Goal: Task Accomplishment & Management: Complete application form

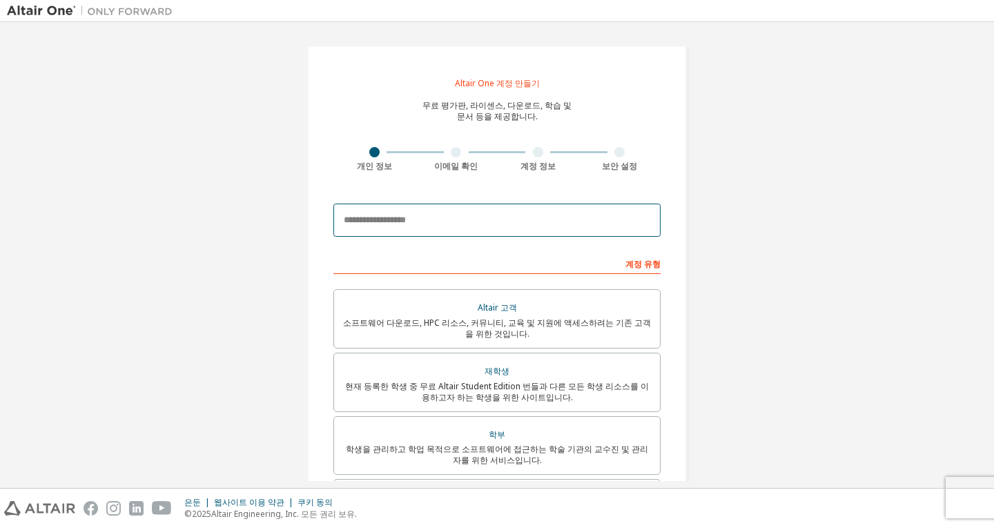
click at [606, 222] on input "email" at bounding box center [497, 220] width 327 height 33
click at [564, 227] on input "email" at bounding box center [497, 220] width 327 height 33
type input "*"
type input "**********"
click at [595, 224] on input "**********" at bounding box center [497, 220] width 327 height 33
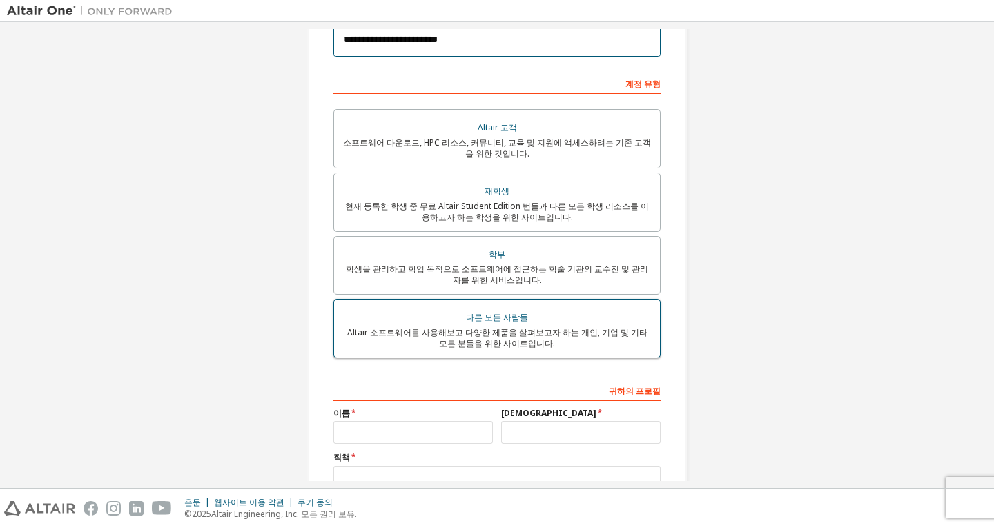
scroll to position [286, 0]
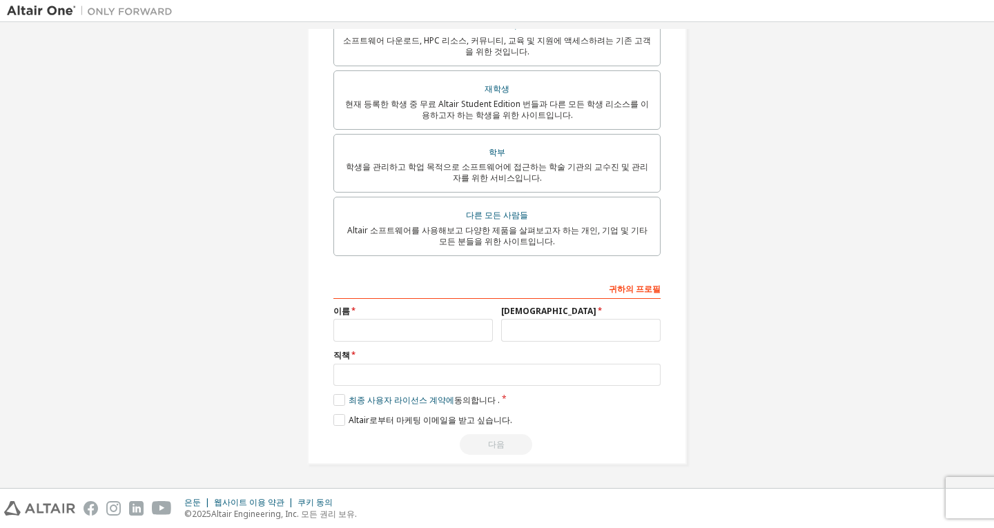
click at [405, 318] on div "이름" at bounding box center [413, 324] width 168 height 36
click at [407, 327] on input "text" at bounding box center [414, 330] width 160 height 23
type input "*"
type input "**"
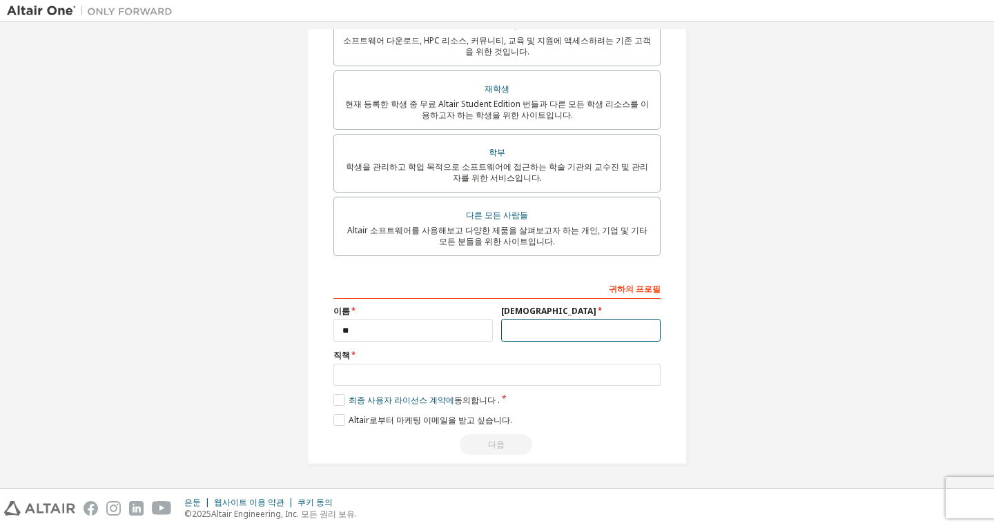
click at [534, 329] on input "text" at bounding box center [581, 330] width 160 height 23
type input "*"
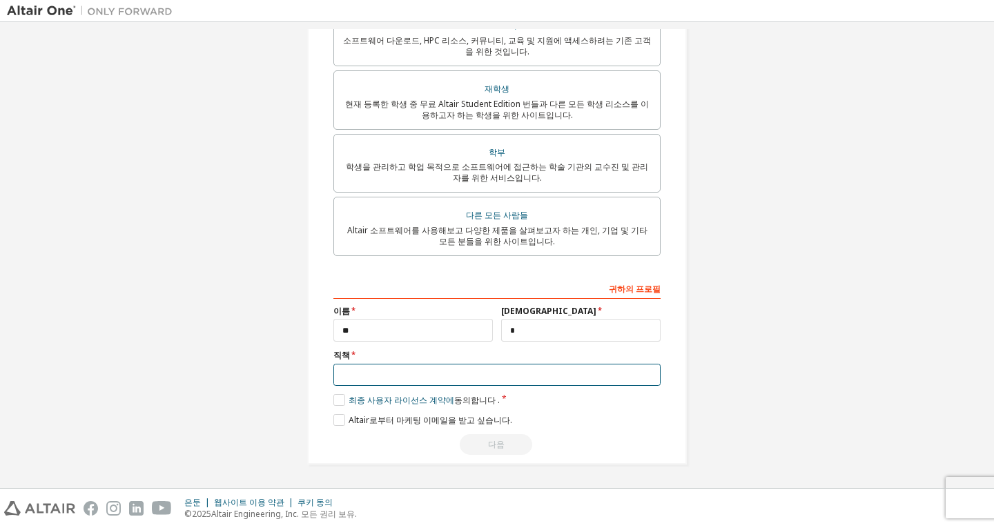
click at [453, 383] on input "text" at bounding box center [497, 375] width 327 height 23
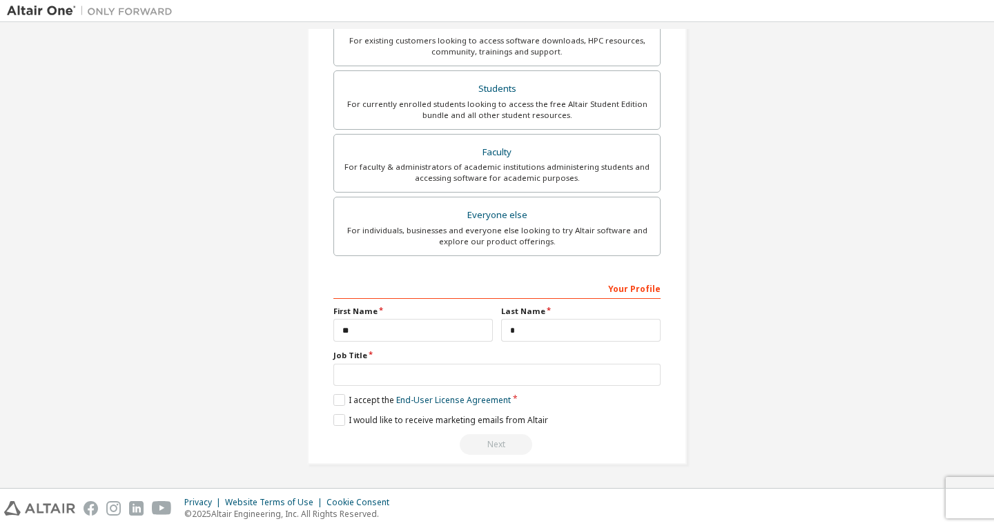
scroll to position [282, 0]
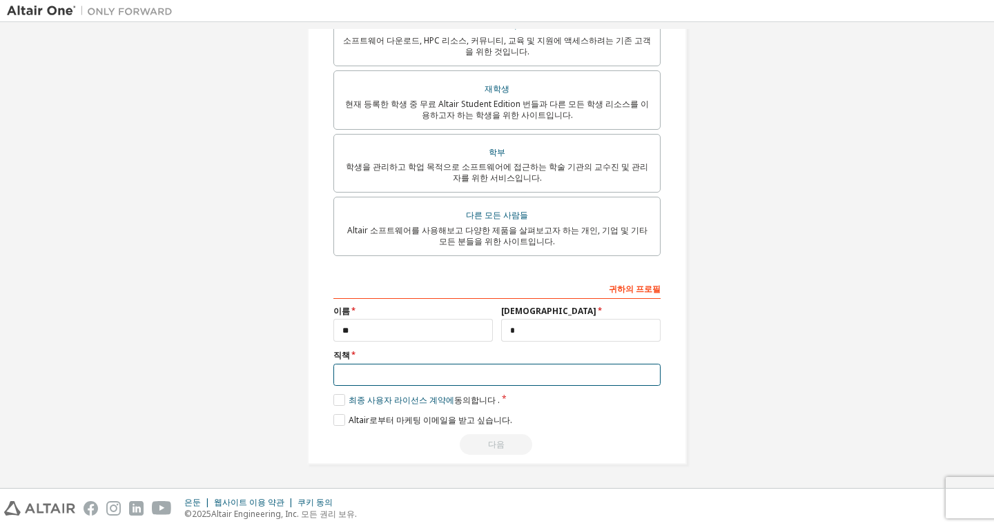
click at [529, 371] on input "text" at bounding box center [497, 375] width 327 height 23
type input "*****"
click at [343, 404] on label "최종 사용자 라이선스 계약에 동의합니다 ." at bounding box center [417, 400] width 166 height 12
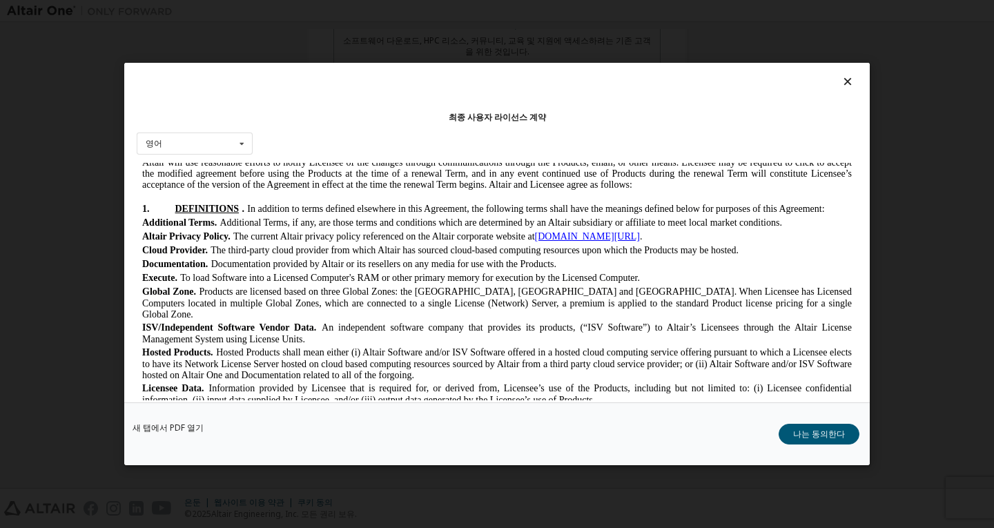
scroll to position [414, 0]
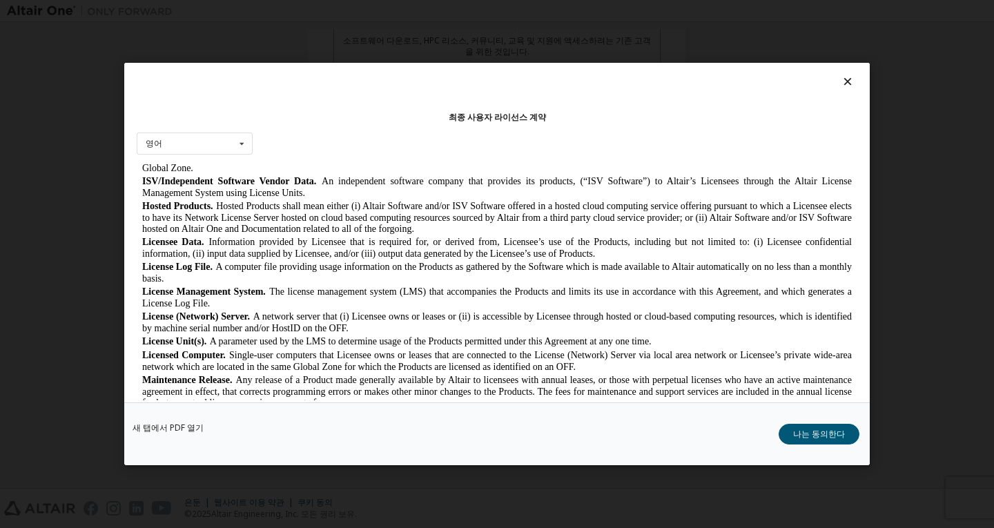
click at [186, 131] on div "최종 사용자 라이선스 계약 영어 영어 [DEMOGRAPHIC_DATA] [DEMOGRAPHIC_DATA] 국민 [DEMOGRAPHIC_DATA…" at bounding box center [497, 233] width 746 height 340
click at [191, 139] on div "영어 영어 [DEMOGRAPHIC_DATA] 국민 [DEMOGRAPHIC_DATA] 사람 일본어 [DEMOGRAPHIC_DATA] [DEMOG…" at bounding box center [195, 144] width 116 height 23
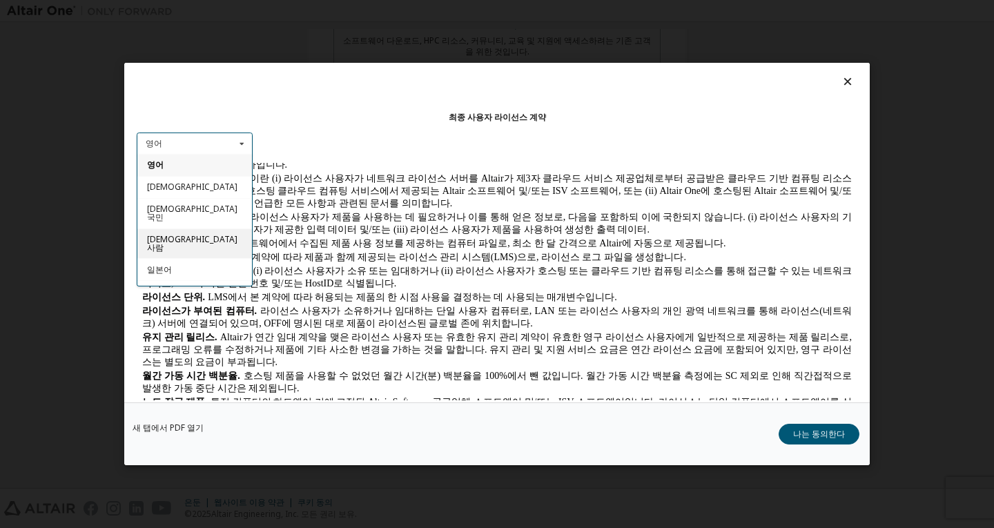
scroll to position [21, 0]
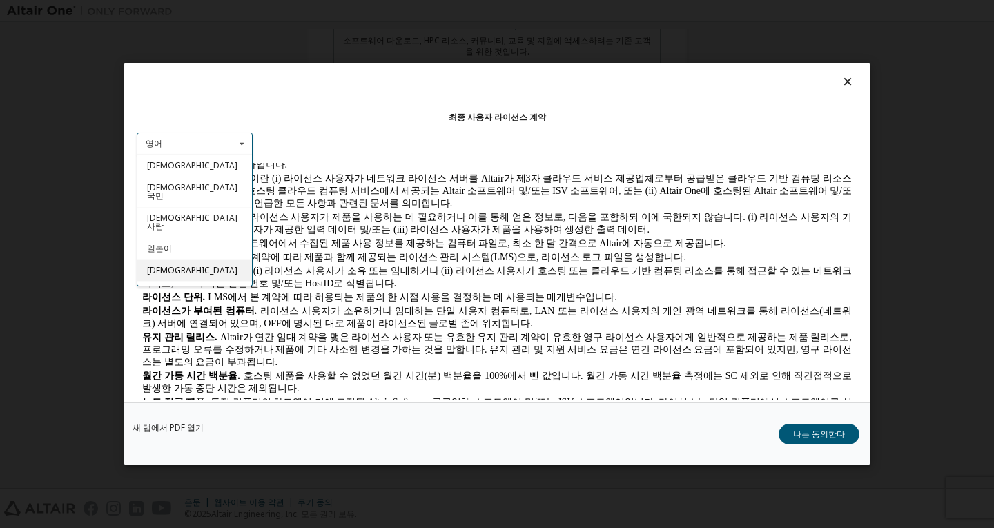
click at [187, 260] on div "[DEMOGRAPHIC_DATA]" at bounding box center [194, 271] width 115 height 22
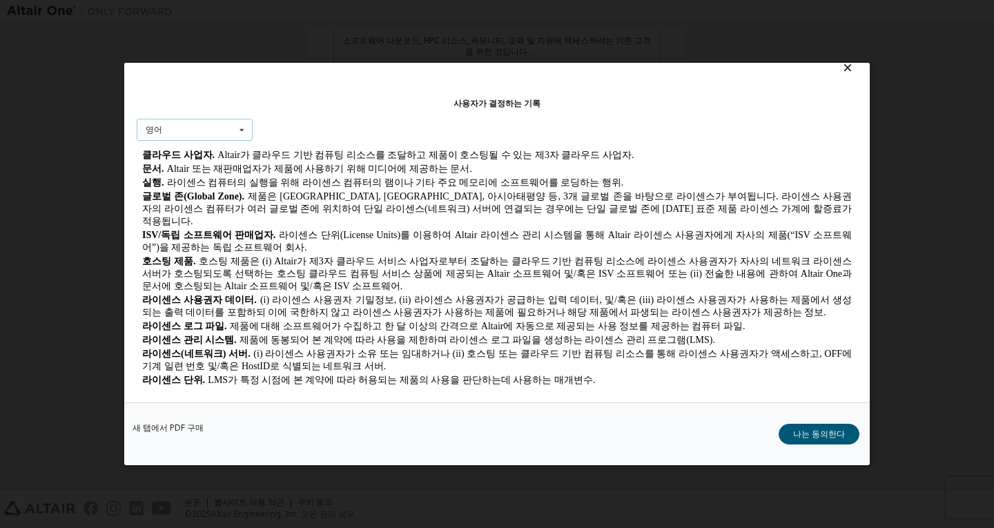
scroll to position [0, 0]
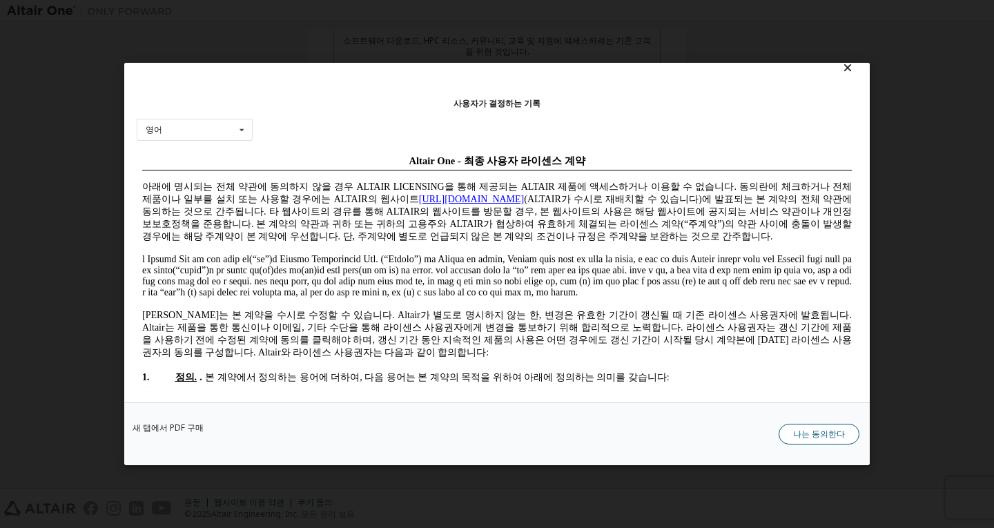
click at [822, 425] on button "나는 동의한다" at bounding box center [819, 434] width 81 height 21
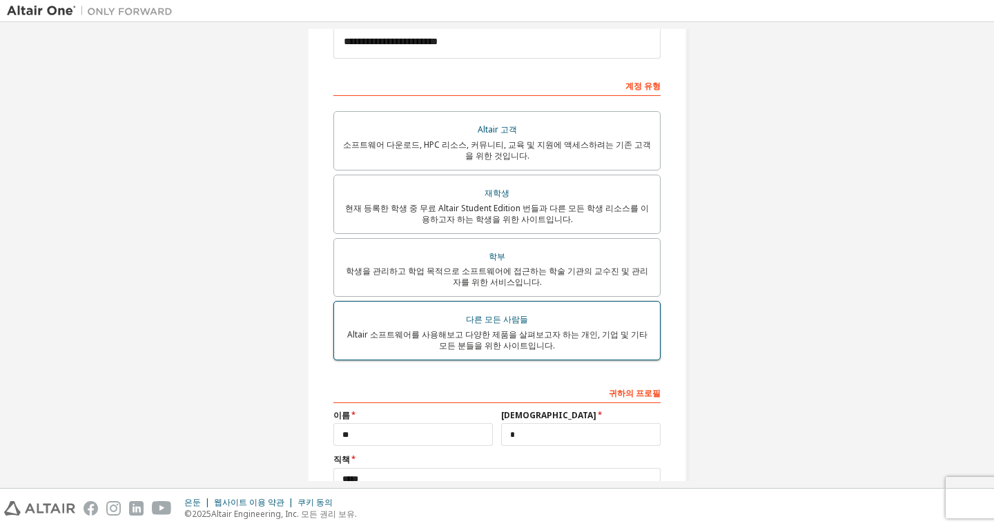
scroll to position [207, 0]
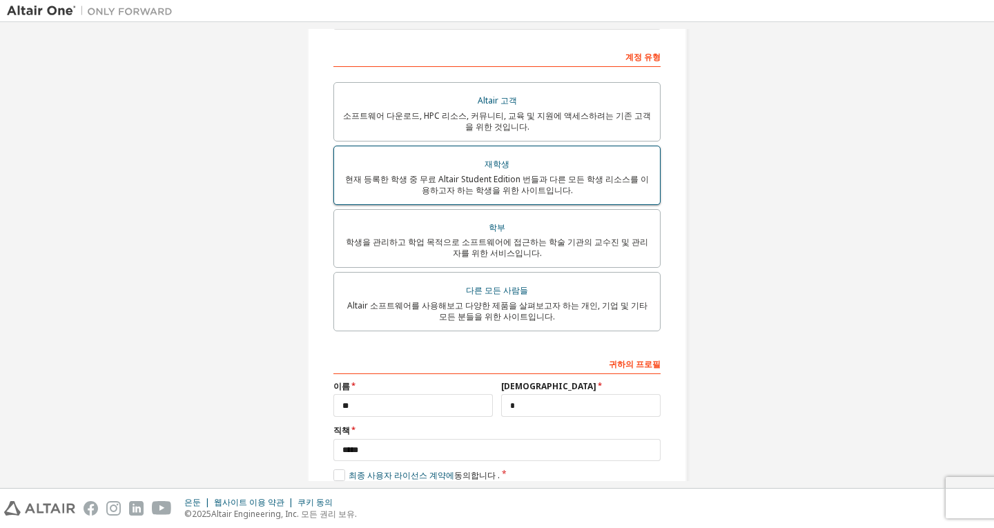
click at [578, 182] on font "현재 등록한 학생 중 무료 Altair Student Edition 번들과 다른 모든 학생 리소스를 이용하고자 하는 학생을 위한 사이트입니다." at bounding box center [497, 184] width 304 height 23
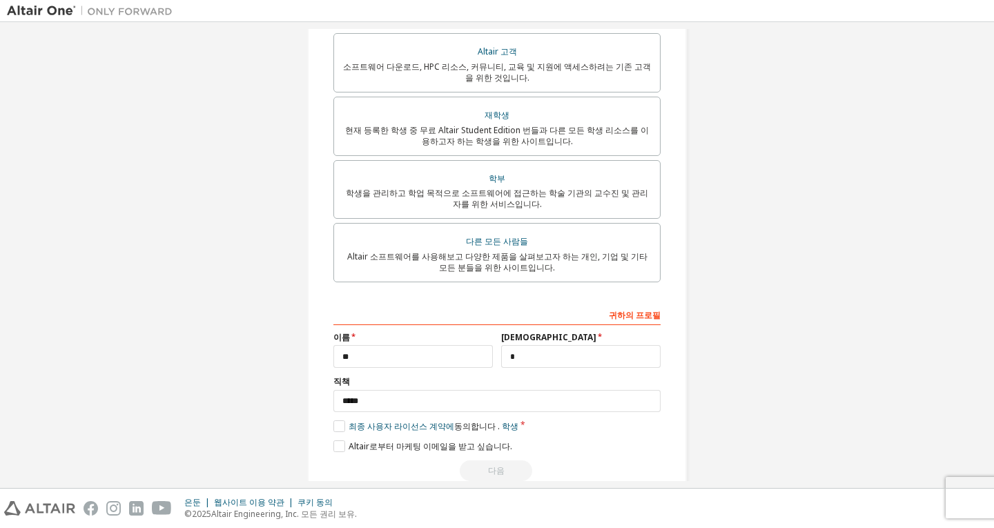
scroll to position [286, 0]
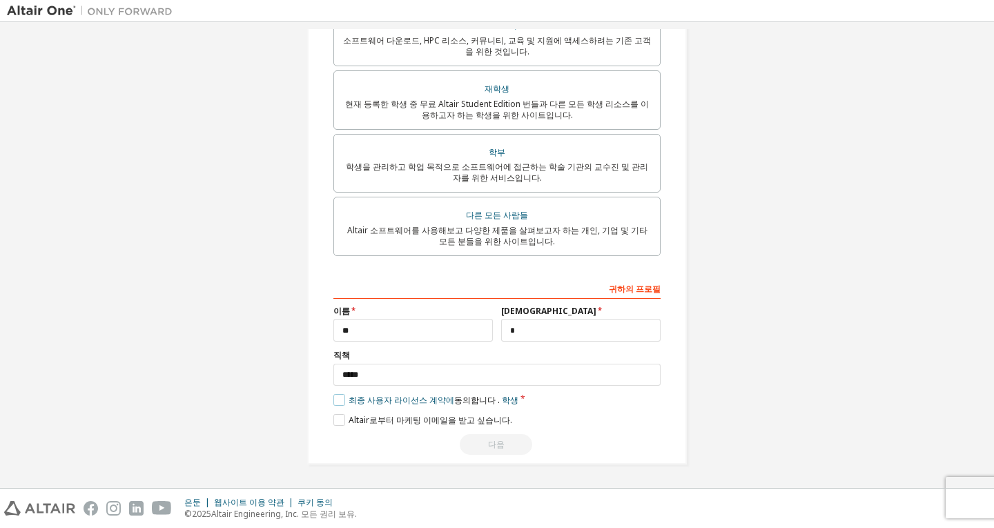
click at [339, 404] on label "최종 사용자 라이선스 계약에 동의합니다 . 학생" at bounding box center [426, 400] width 185 height 12
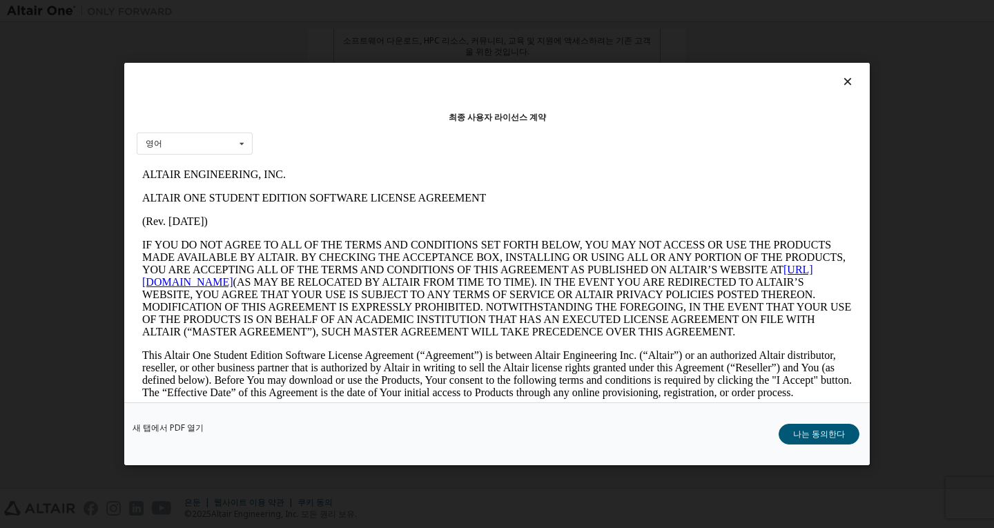
scroll to position [0, 0]
click at [185, 156] on div "최종 사용자 라이선스 계약 영어 영어" at bounding box center [497, 233] width 746 height 340
click at [190, 149] on div "영어 영어" at bounding box center [195, 144] width 116 height 23
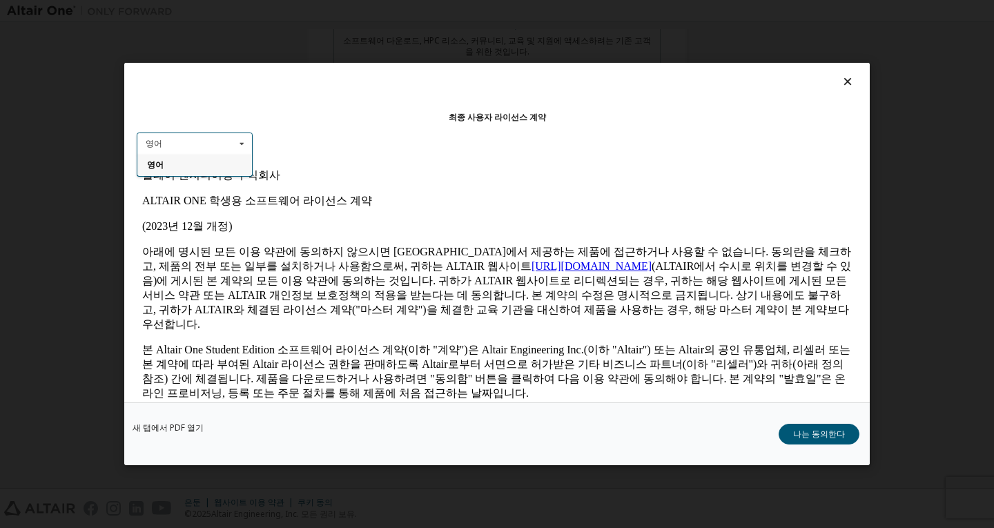
click at [213, 171] on div "영어" at bounding box center [194, 165] width 115 height 22
click at [793, 433] on button "나는 동의한다" at bounding box center [819, 434] width 81 height 21
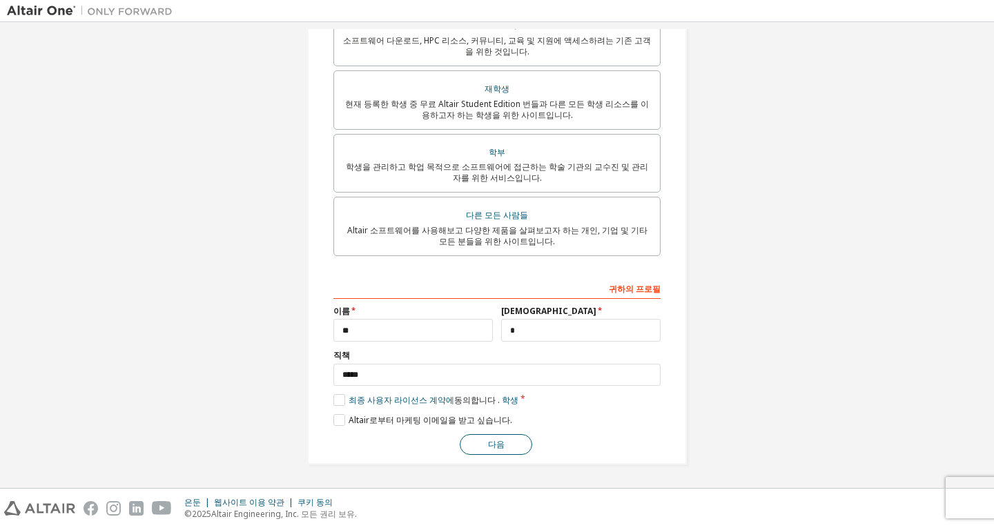
click at [514, 440] on button "다음" at bounding box center [496, 444] width 73 height 21
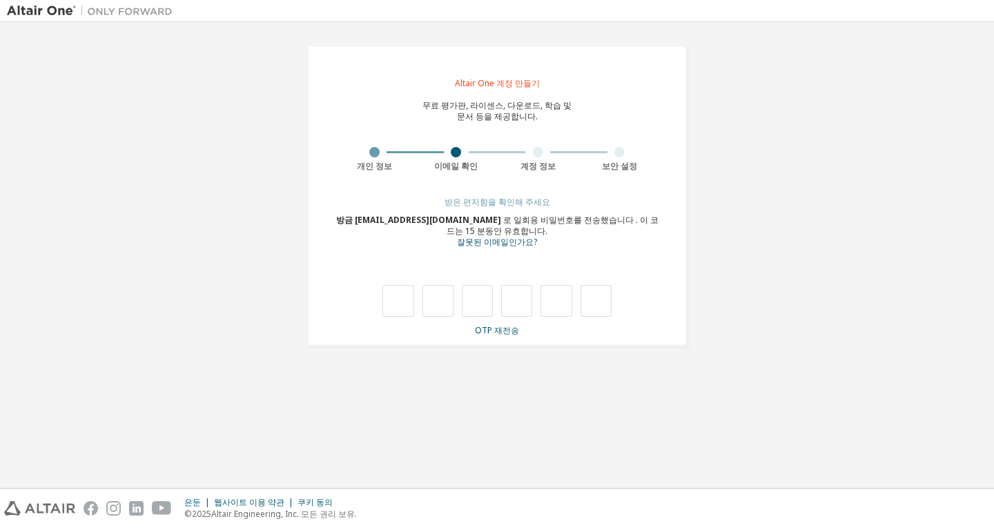
type input "*"
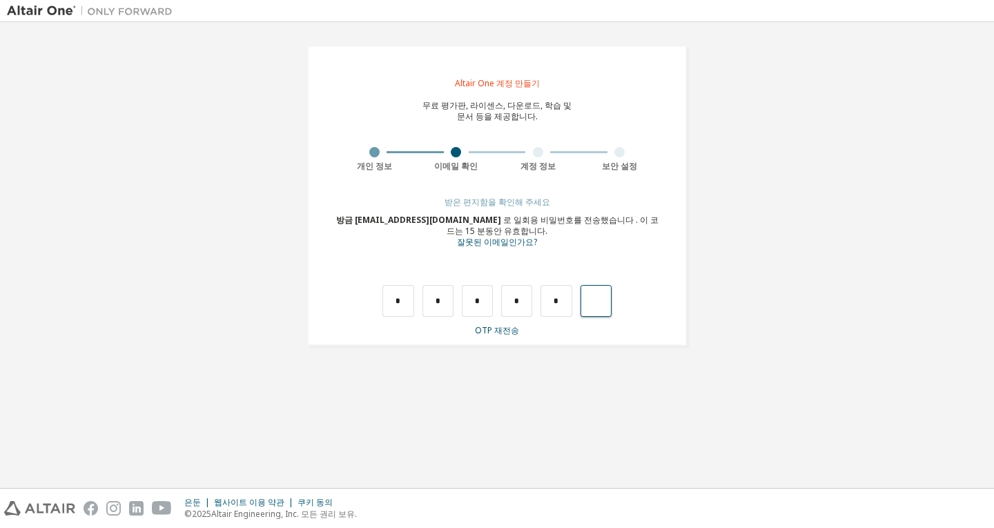
type input "*"
